Goal: Task Accomplishment & Management: Manage account settings

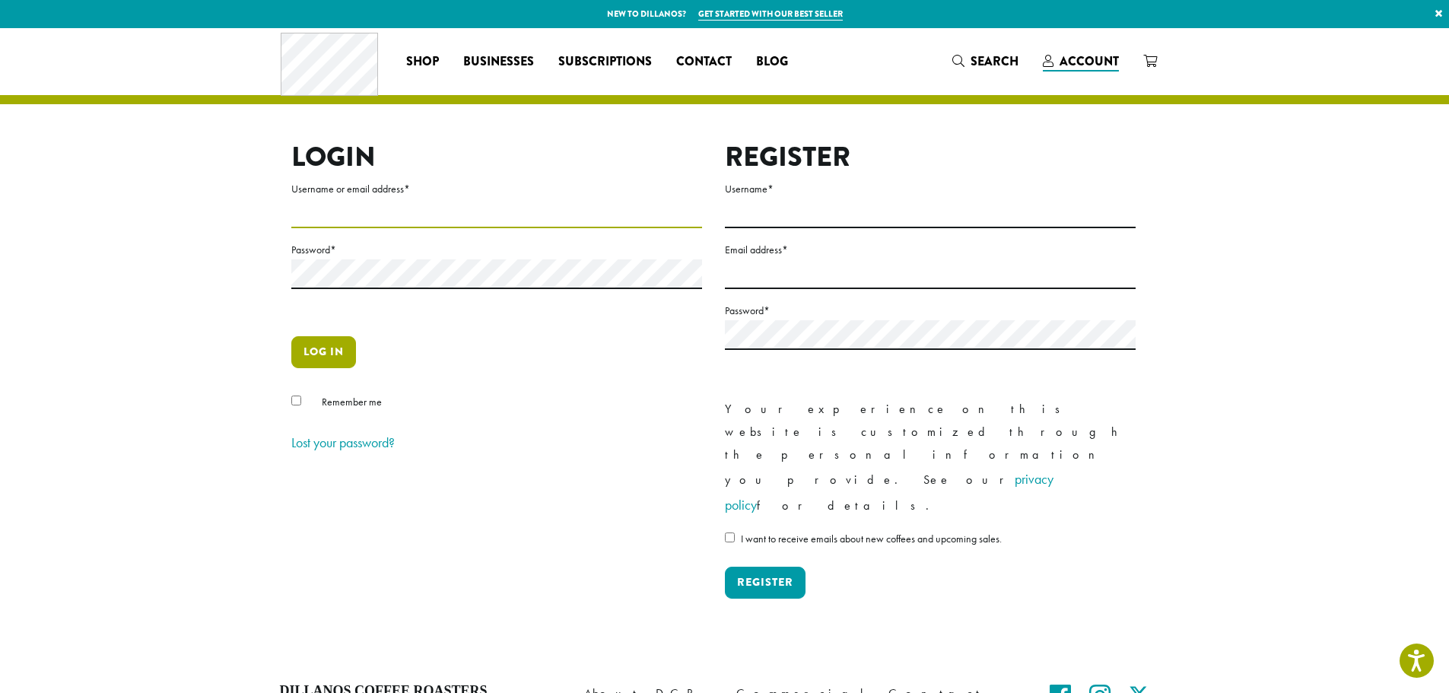
type input "**********"
click at [326, 350] on button "Log in" at bounding box center [323, 352] width 65 height 32
click at [317, 347] on button "Log in" at bounding box center [323, 352] width 65 height 32
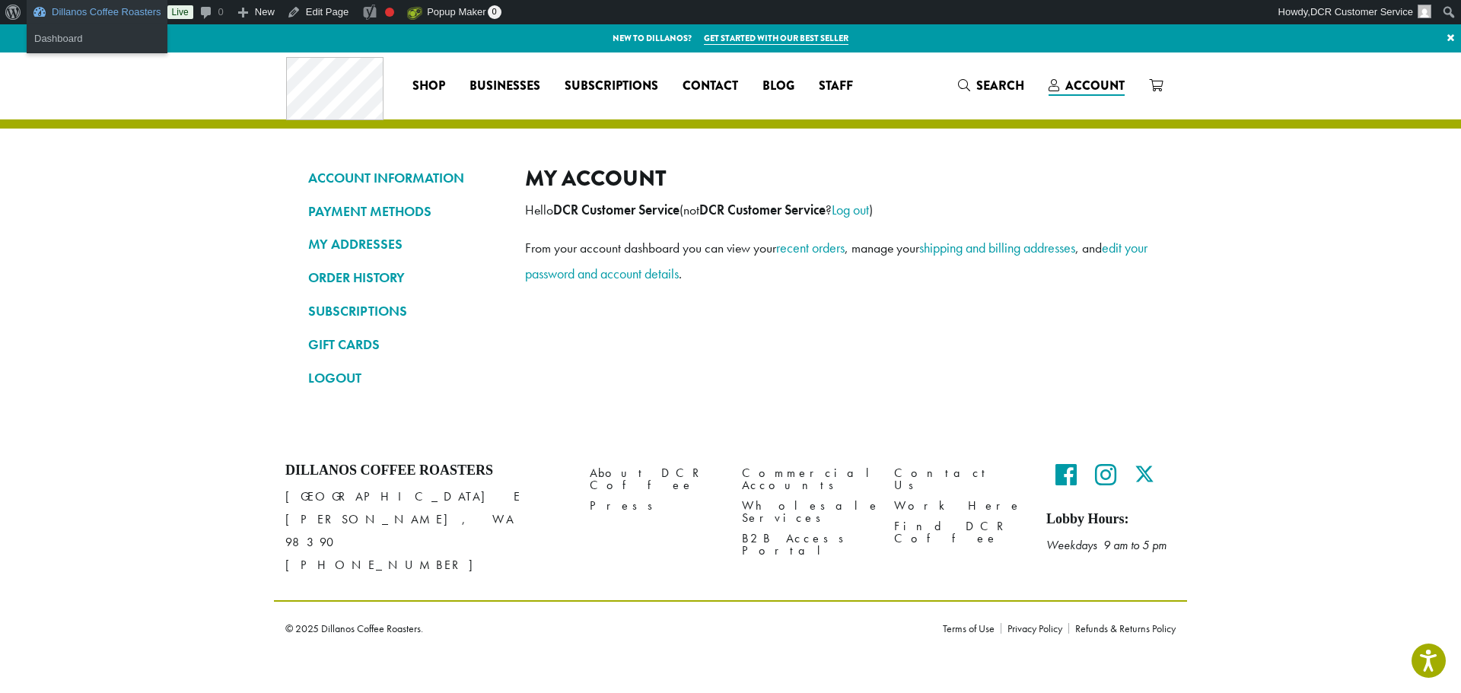
click at [78, 14] on link "Dillanos Coffee Roasters" at bounding box center [97, 12] width 141 height 24
